Goal: Task Accomplishment & Management: Manage account settings

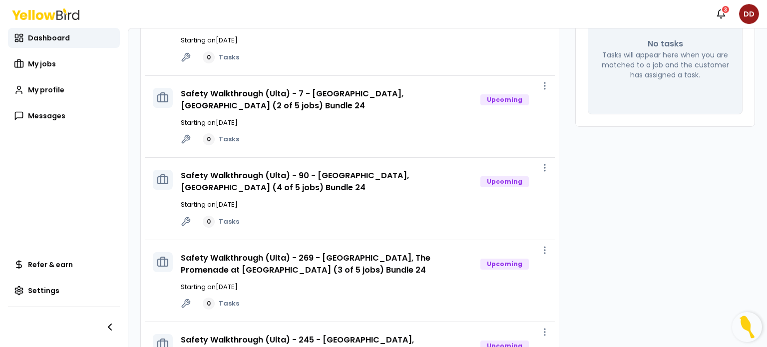
scroll to position [128, 0]
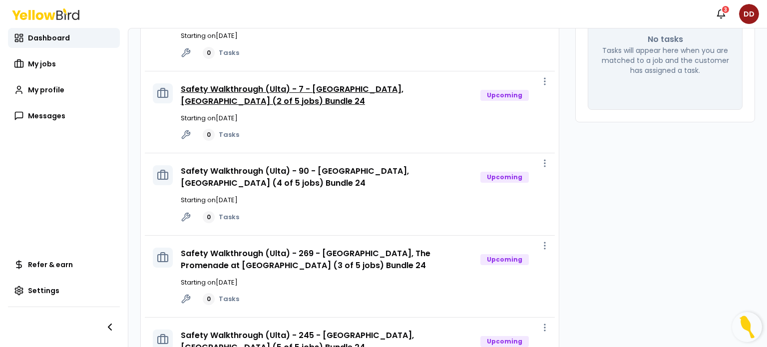
click at [376, 87] on link "Safety Walkthrough (Ulta) - 7 - [GEOGRAPHIC_DATA], [GEOGRAPHIC_DATA] (2 of 5 jo…" at bounding box center [292, 94] width 223 height 23
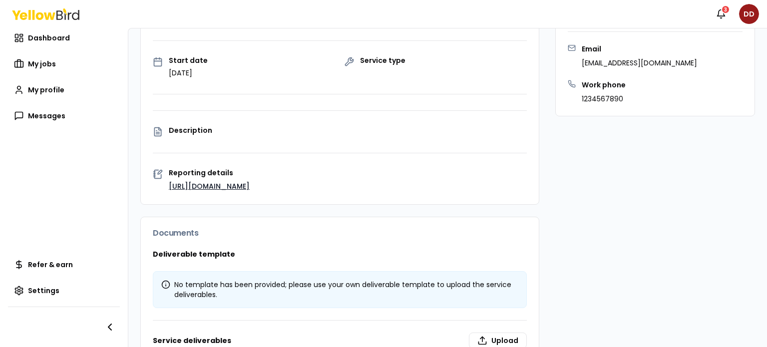
scroll to position [142, 0]
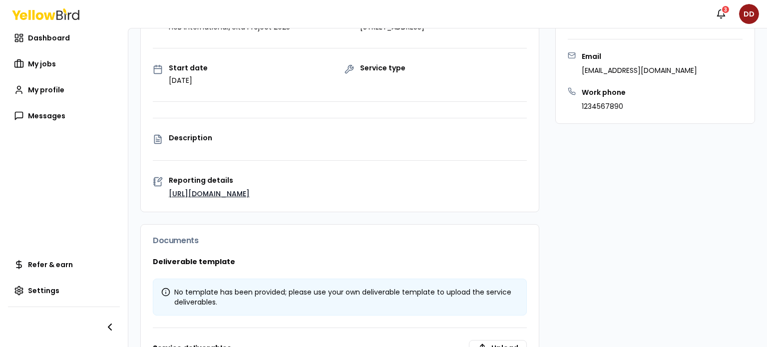
click at [188, 134] on p "Description" at bounding box center [348, 137] width 358 height 7
click at [222, 189] on link "[URL][DOMAIN_NAME]" at bounding box center [209, 194] width 81 height 10
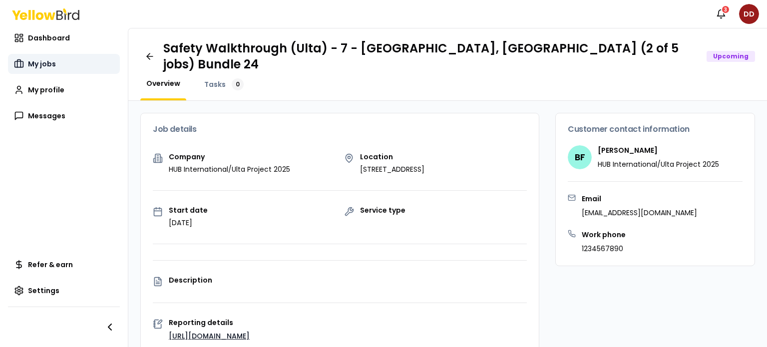
click at [34, 61] on span "My jobs" at bounding box center [42, 64] width 28 height 10
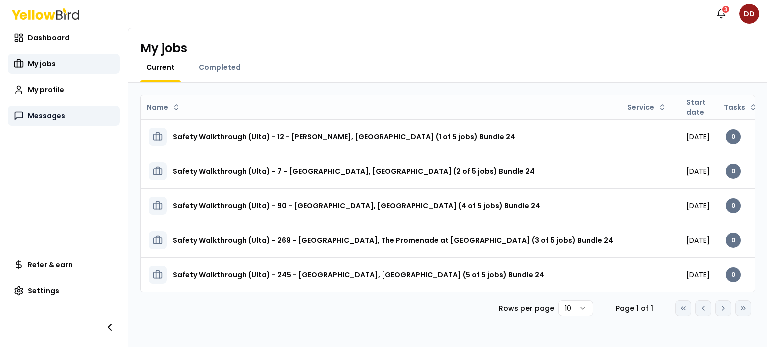
click at [36, 119] on span "Messages" at bounding box center [46, 116] width 37 height 10
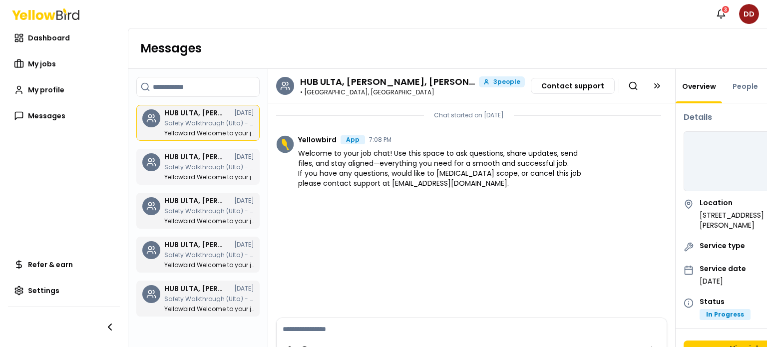
click at [188, 175] on p "Yellowbird : Welcome to your job chat! Use this space to ask questions, share u…" at bounding box center [209, 177] width 90 height 6
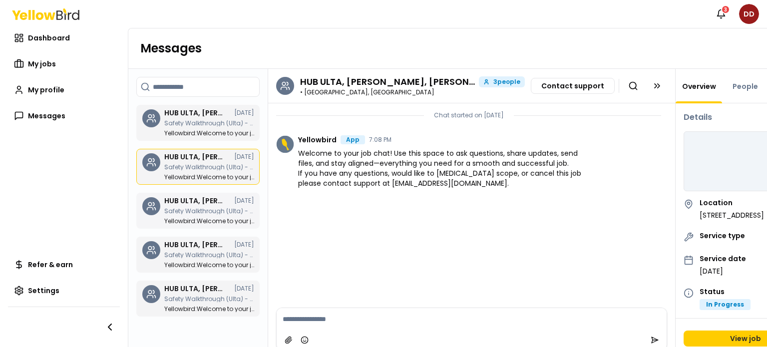
click at [189, 206] on div "HUB ULTA, [PERSON_NAME], [PERSON_NAME] [DATE] Safety Walkthrough (Ulta) - 12 - …" at bounding box center [209, 210] width 90 height 27
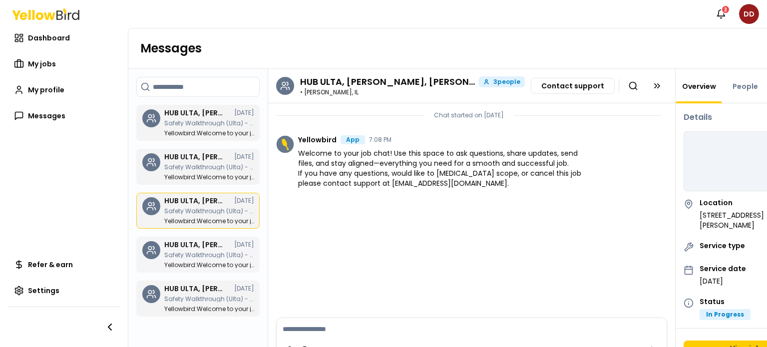
click at [194, 244] on h3 "HUB ULTA, [PERSON_NAME], [PERSON_NAME]" at bounding box center [194, 244] width 60 height 7
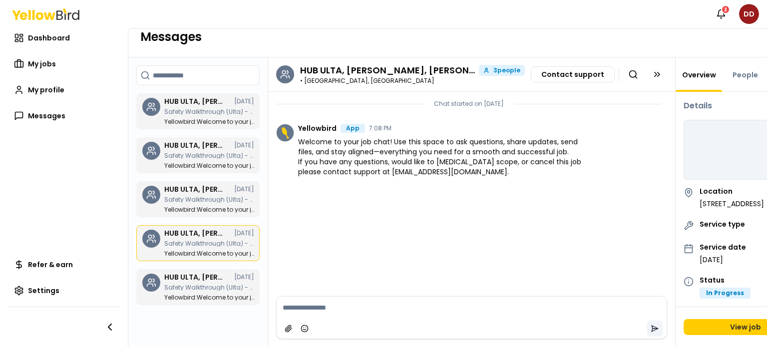
scroll to position [28, 0]
click at [735, 70] on link "People" at bounding box center [745, 75] width 37 height 10
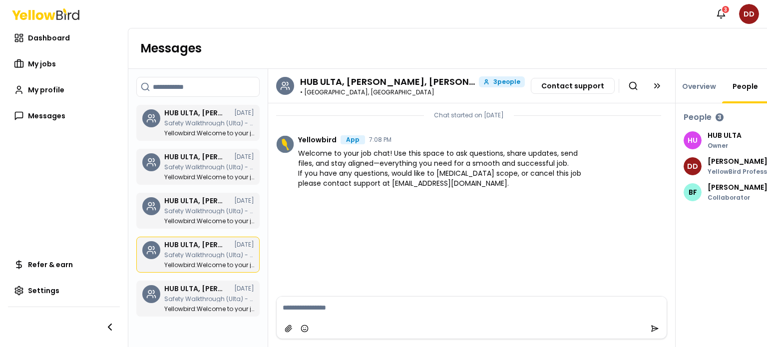
click at [286, 307] on textarea at bounding box center [472, 308] width 390 height 22
type textarea "**********"
drag, startPoint x: 587, startPoint y: 300, endPoint x: 102, endPoint y: 239, distance: 488.9
click at [102, 239] on main "Dashboard My jobs My profile Messages Refer & earn Settings Messages Search cha…" at bounding box center [383, 187] width 767 height 319
click at [651, 325] on icon "submit" at bounding box center [655, 329] width 8 height 8
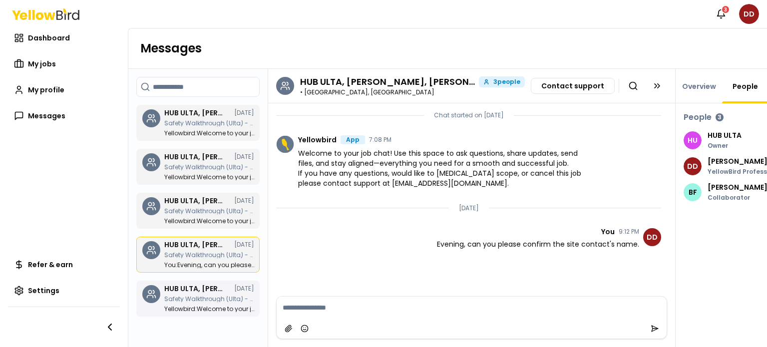
click at [206, 301] on p "Safety Walkthrough (Ulta) - 245 - [GEOGRAPHIC_DATA], [GEOGRAPHIC_DATA] (5 of 5 …" at bounding box center [209, 299] width 90 height 6
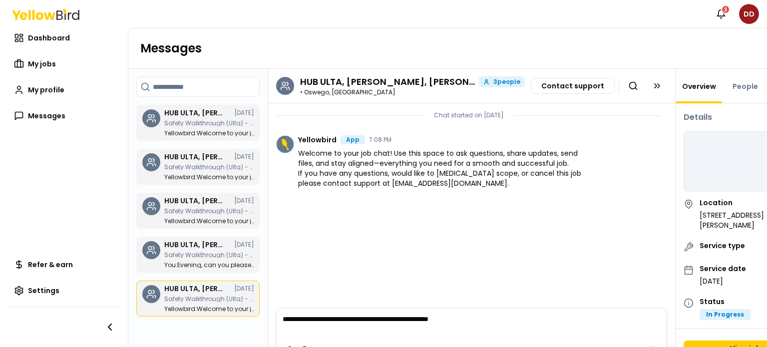
scroll to position [28, 0]
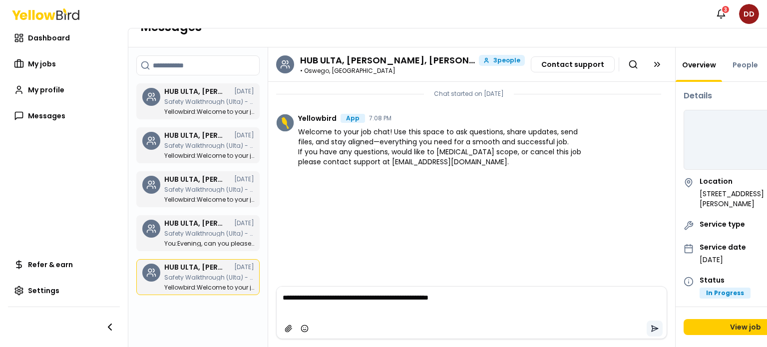
type textarea "**********"
click at [647, 325] on button "submit" at bounding box center [655, 329] width 16 height 16
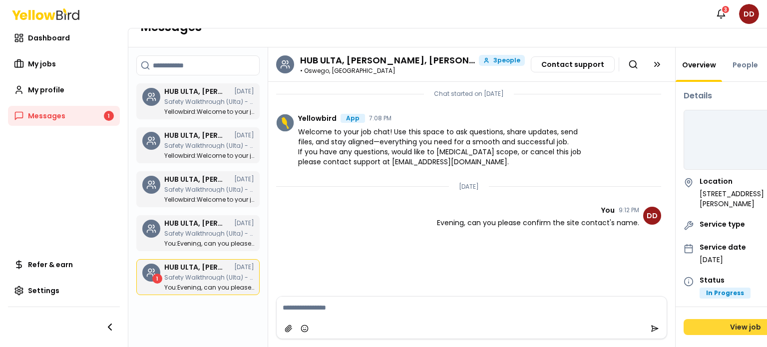
click at [732, 321] on link "View job" at bounding box center [746, 327] width 124 height 16
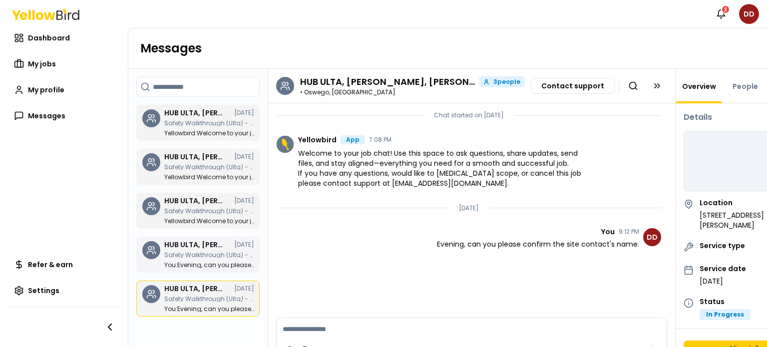
click at [221, 258] on div "HUB ULTA, [PERSON_NAME], [PERSON_NAME] [DATE] Safety Walkthrough (Ulta) - 7 - […" at bounding box center [209, 254] width 90 height 27
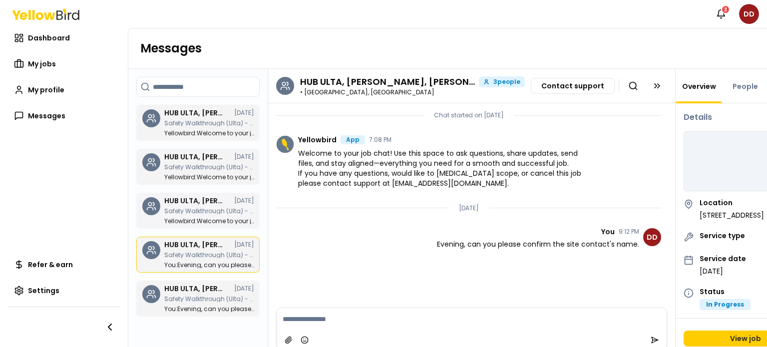
click at [187, 197] on h3 "HUB ULTA, [PERSON_NAME], [PERSON_NAME]" at bounding box center [194, 200] width 60 height 7
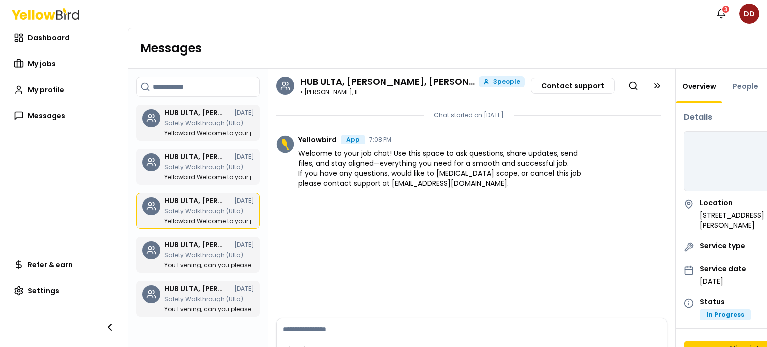
click at [189, 167] on p "Safety Walkthrough (Ulta) - 90 - [GEOGRAPHIC_DATA], [GEOGRAPHIC_DATA] (4 of 5 j…" at bounding box center [209, 167] width 90 height 6
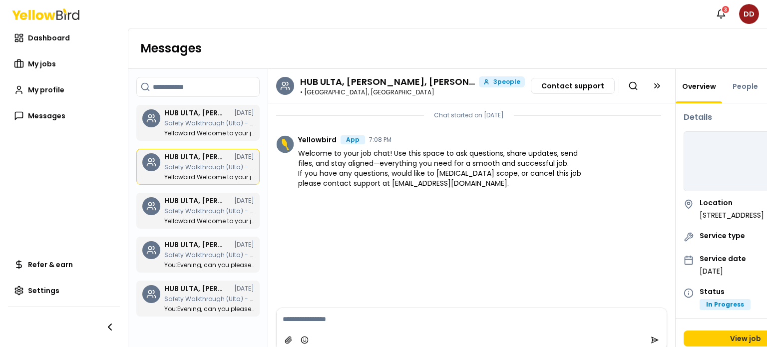
click at [344, 325] on textarea at bounding box center [472, 319] width 390 height 22
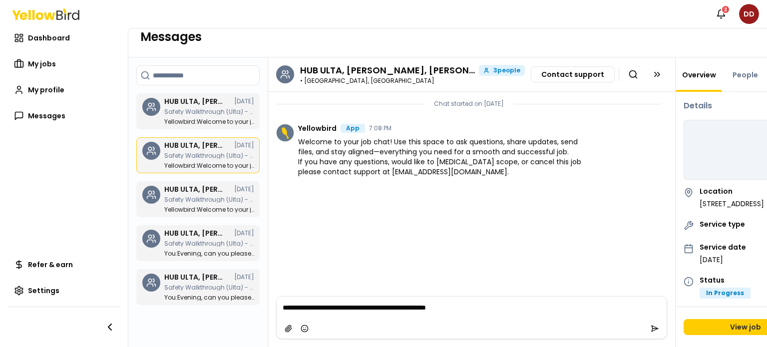
scroll to position [28, 0]
type textarea "**********"
click at [651, 325] on icon "submit" at bounding box center [655, 329] width 8 height 8
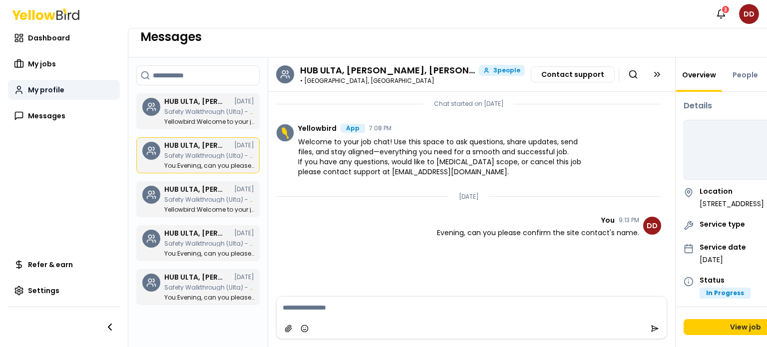
click at [63, 92] on link "My profile" at bounding box center [64, 90] width 112 height 20
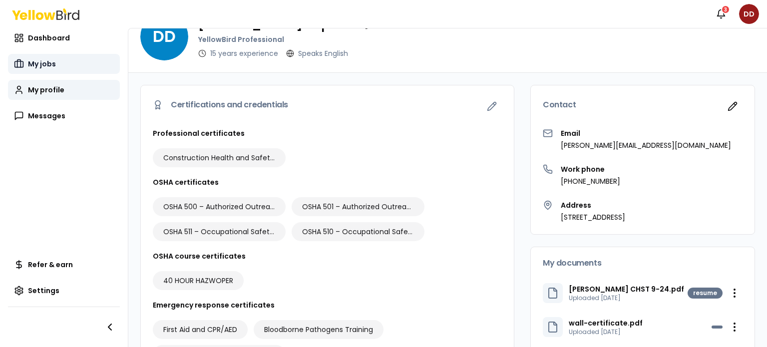
click at [48, 65] on span "My jobs" at bounding box center [42, 64] width 28 height 10
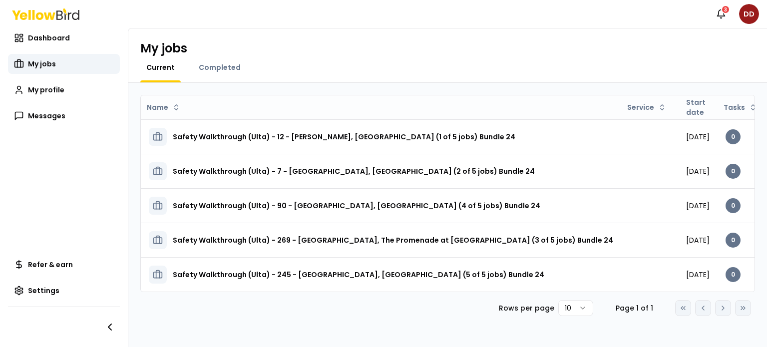
scroll to position [0, 108]
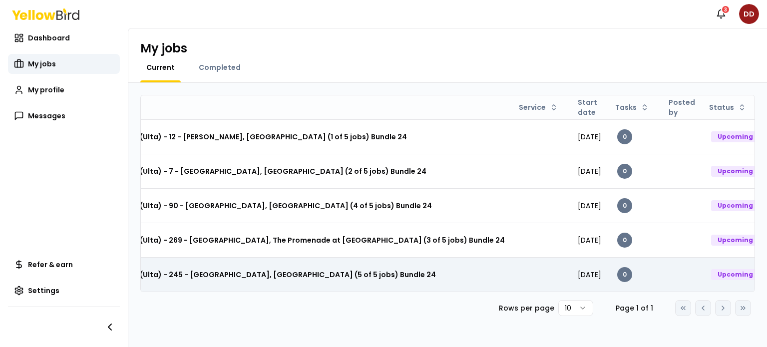
click at [741, 271] on html "Notifications 3 DD Dashboard My jobs My profile Messages Refer & earn Settings …" at bounding box center [383, 173] width 767 height 347
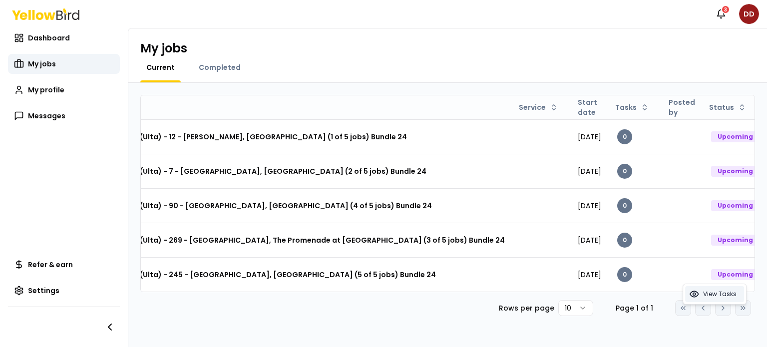
click at [727, 289] on div "View Tasks" at bounding box center [714, 294] width 59 height 16
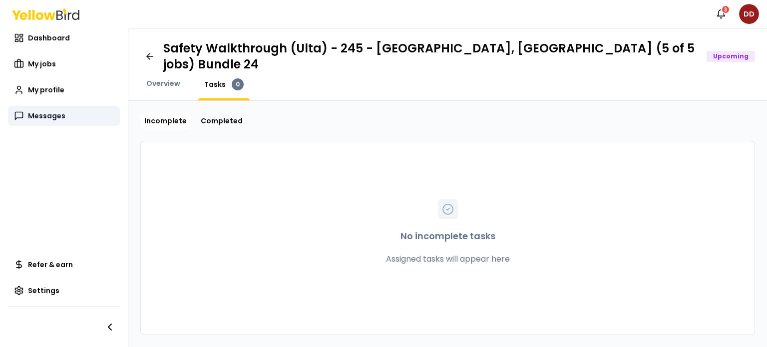
click at [26, 112] on link "Messages" at bounding box center [64, 116] width 112 height 20
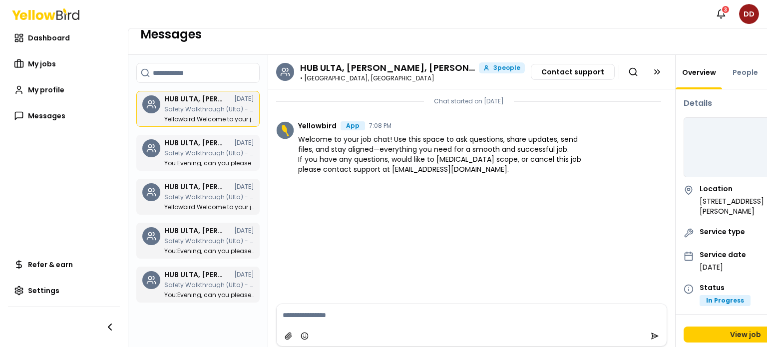
scroll to position [28, 0]
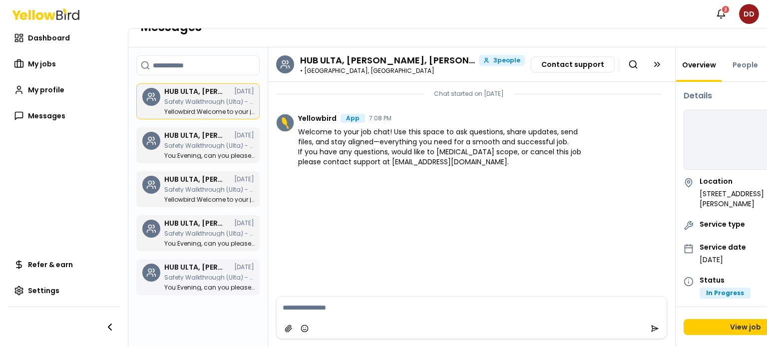
click at [180, 265] on div "HUB ULTA, [PERSON_NAME], [PERSON_NAME] [DATE] Safety Walkthrough (Ulta) - 245 -…" at bounding box center [209, 277] width 90 height 27
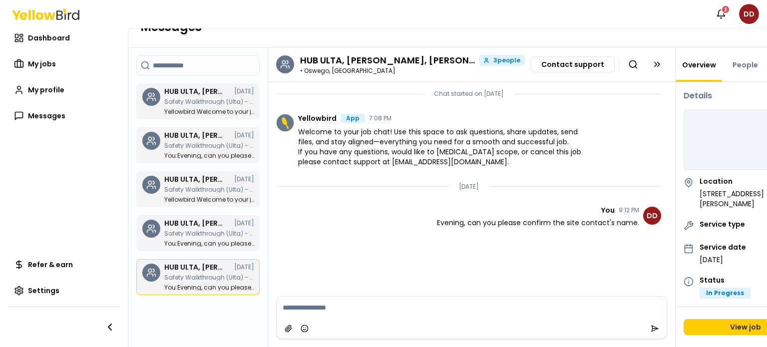
click at [208, 220] on div "HUB ULTA, [PERSON_NAME], [PERSON_NAME] [DATE] Safety Walkthrough (Ulta) - 7 - […" at bounding box center [209, 233] width 90 height 27
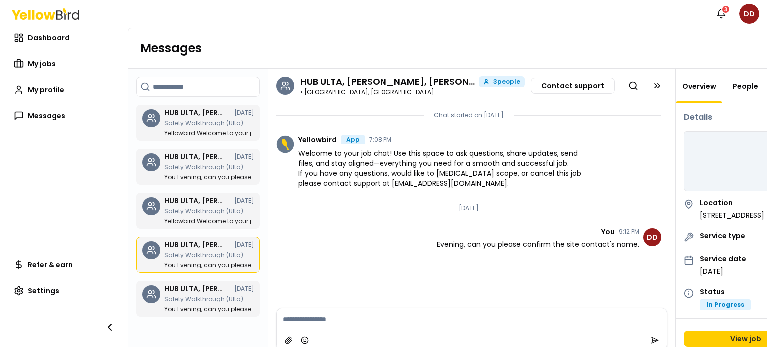
click at [739, 86] on link "People" at bounding box center [745, 86] width 37 height 10
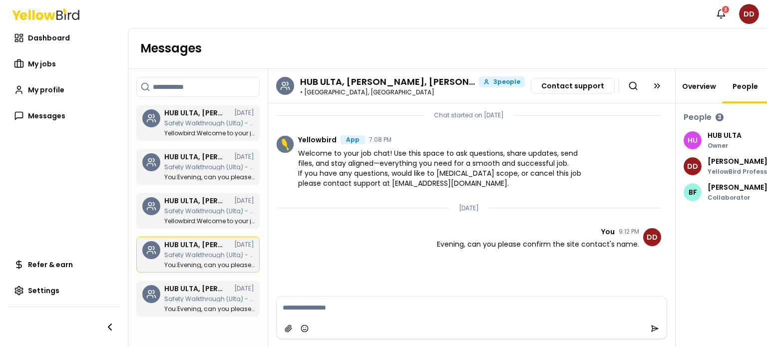
click at [693, 85] on link "Overview" at bounding box center [699, 86] width 46 height 10
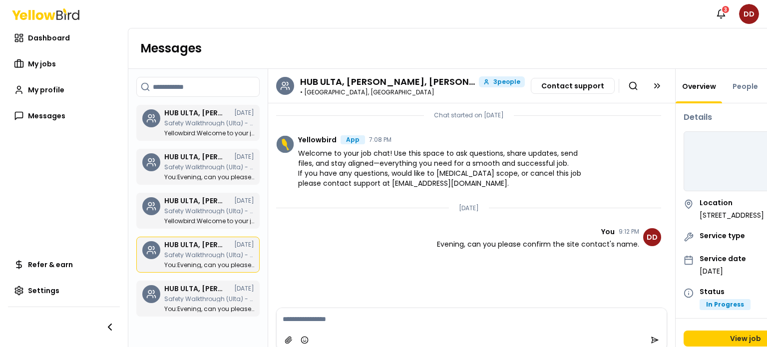
scroll to position [0, 2]
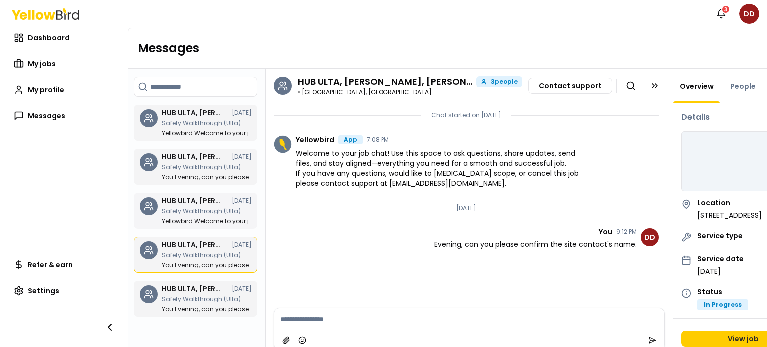
click at [176, 214] on div "HUB ULTA, [PERSON_NAME], [PERSON_NAME] [DATE] Safety Walkthrough (Ulta) - 12 - …" at bounding box center [207, 210] width 90 height 27
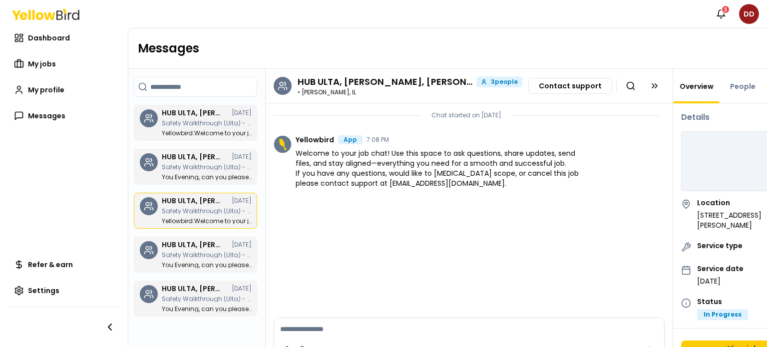
click at [735, 92] on div "People" at bounding box center [743, 86] width 46 height 34
click at [737, 86] on link "People" at bounding box center [742, 86] width 37 height 10
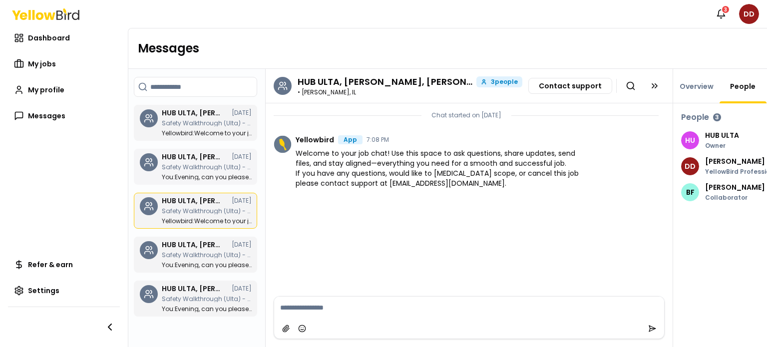
click at [226, 173] on div "HUB ULTA, [PERSON_NAME], [PERSON_NAME] [DATE] Safety Walkthrough (Ulta) - 90 - …" at bounding box center [207, 166] width 90 height 27
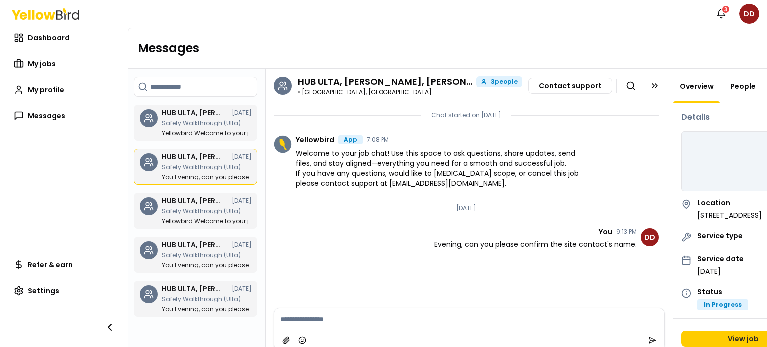
click at [742, 82] on link "People" at bounding box center [742, 86] width 37 height 10
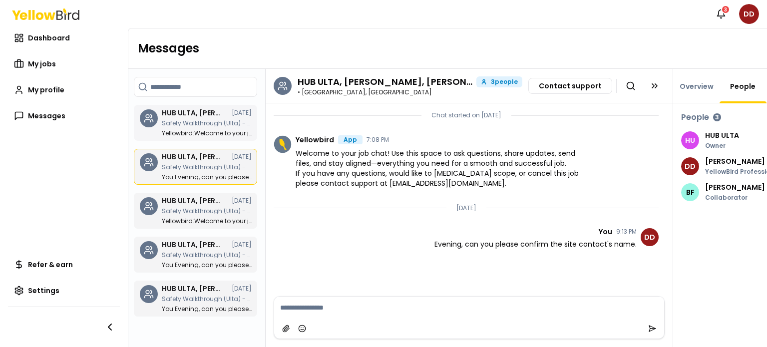
click at [197, 114] on h3 "HUB ULTA, [PERSON_NAME], [PERSON_NAME]" at bounding box center [192, 112] width 60 height 7
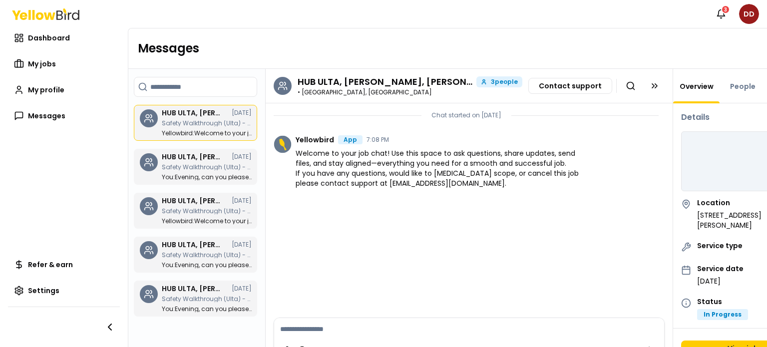
click at [732, 91] on div "People" at bounding box center [743, 86] width 46 height 34
click at [737, 87] on link "People" at bounding box center [742, 86] width 37 height 10
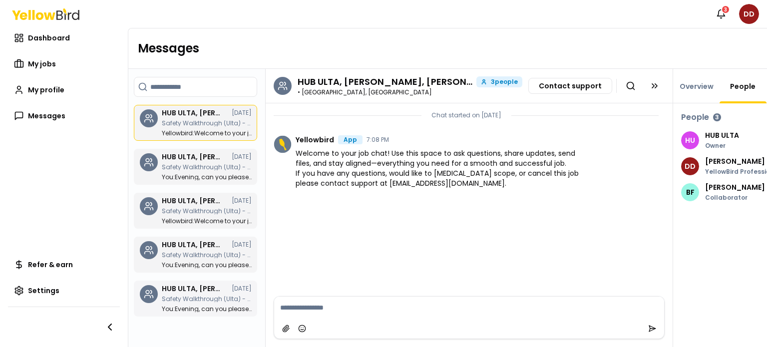
click at [216, 293] on div "HUB ULTA, [PERSON_NAME], [PERSON_NAME] [DATE] Safety Walkthrough (Ulta) - 245 -…" at bounding box center [207, 298] width 90 height 27
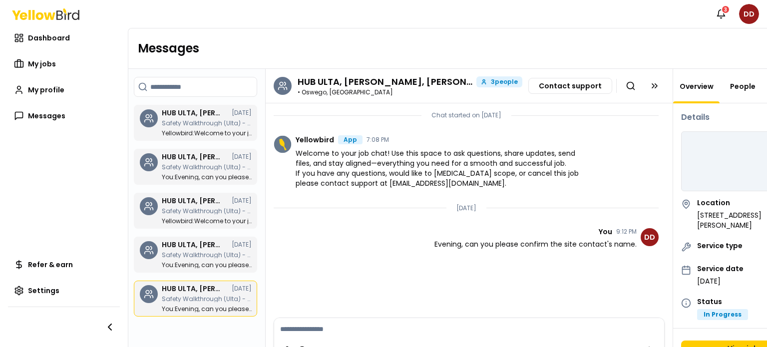
click at [740, 84] on link "People" at bounding box center [742, 86] width 37 height 10
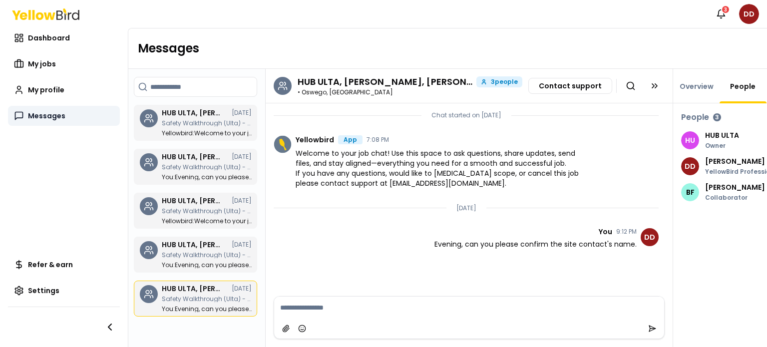
click at [62, 112] on span "Messages" at bounding box center [46, 116] width 37 height 10
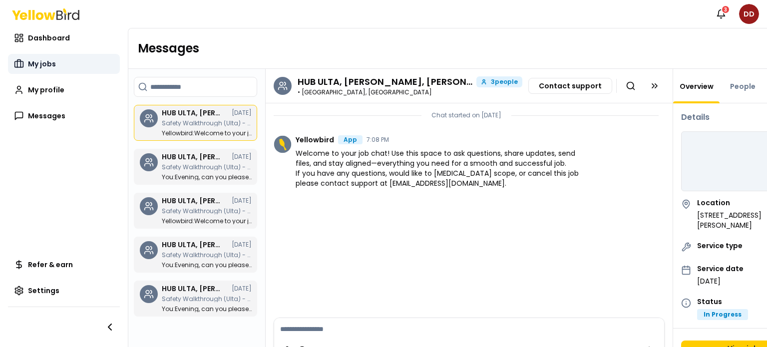
click at [69, 66] on link "My jobs" at bounding box center [64, 64] width 112 height 20
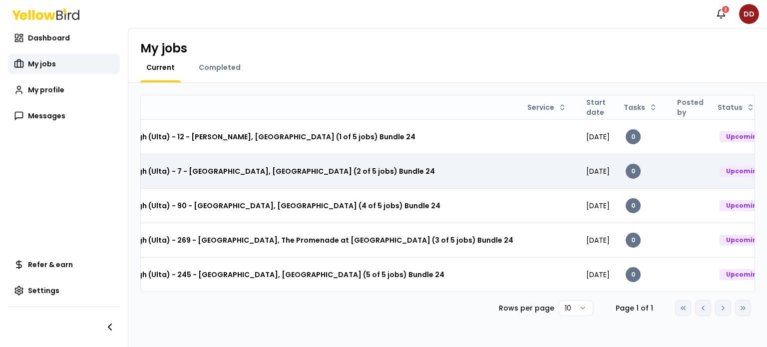
scroll to position [0, 100]
click at [745, 170] on html "Notifications 3 DD Dashboard My jobs My profile Messages Refer & earn Settings …" at bounding box center [383, 173] width 767 height 347
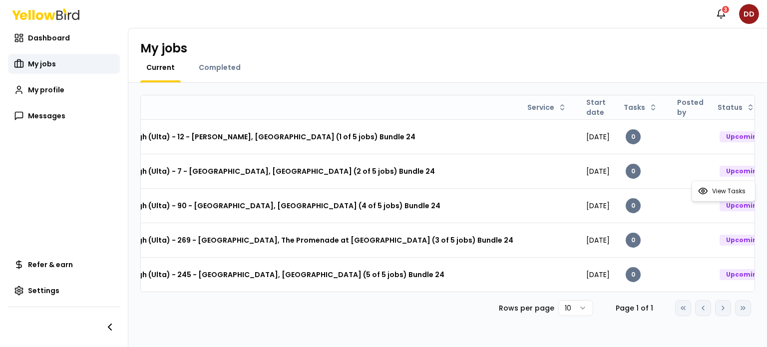
click at [293, 166] on html "Notifications 3 DD Dashboard My jobs My profile Messages Refer & earn Settings …" at bounding box center [383, 173] width 767 height 347
click at [293, 166] on h3 "Safety Walkthrough (Ulta) - 7 - [GEOGRAPHIC_DATA], [GEOGRAPHIC_DATA] (2 of 5 jo…" at bounding box center [254, 171] width 362 height 18
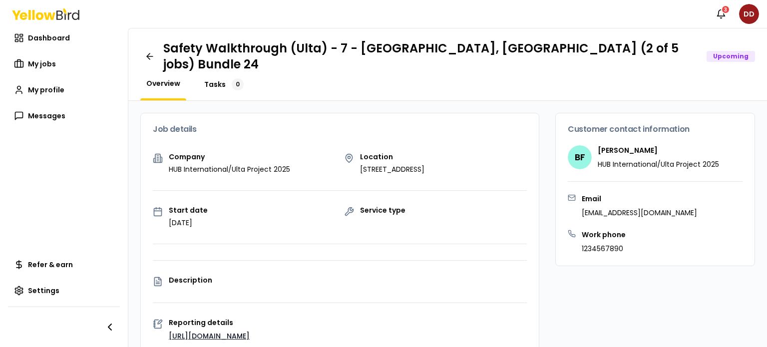
click at [204, 79] on span "Tasks" at bounding box center [214, 84] width 21 height 10
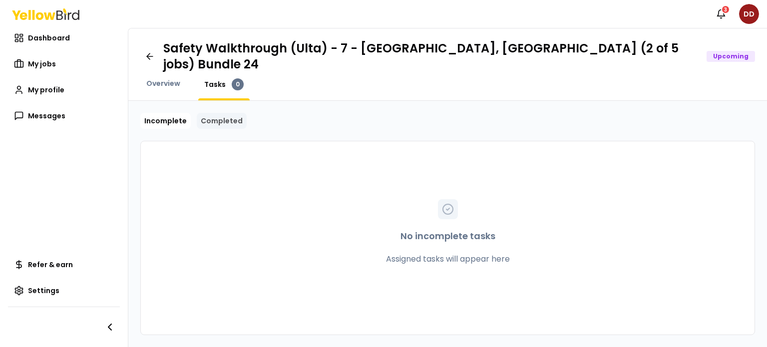
click at [206, 113] on link "Completed" at bounding box center [222, 121] width 50 height 16
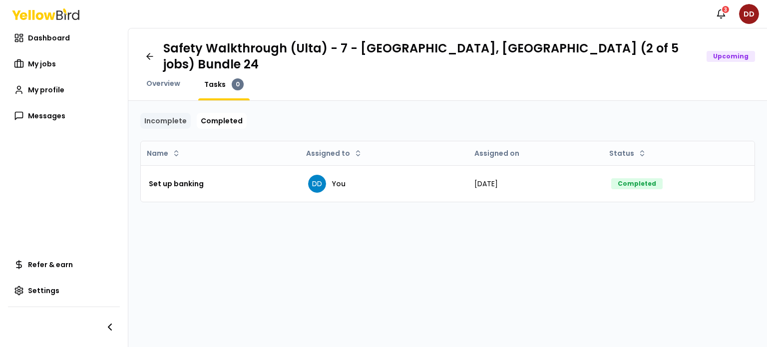
click at [178, 113] on link "Incomplete" at bounding box center [165, 121] width 50 height 16
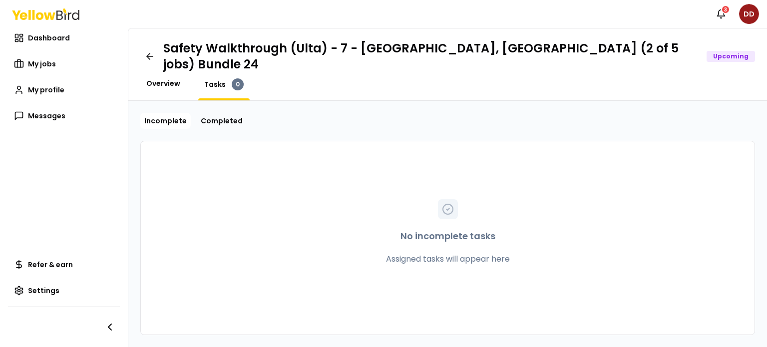
click at [172, 78] on span "Overview" at bounding box center [163, 83] width 34 height 10
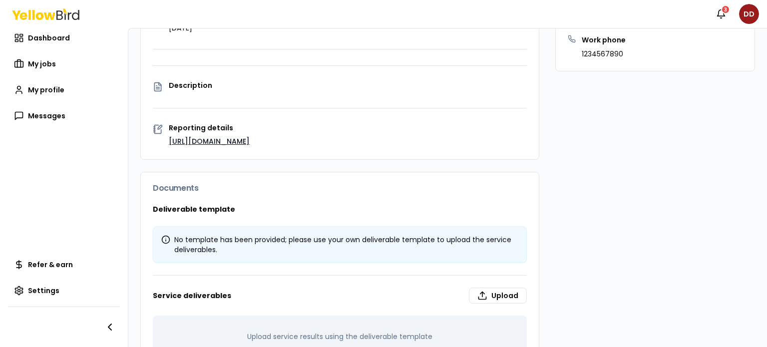
scroll to position [227, 0]
